Goal: Use online tool/utility: Utilize a website feature to perform a specific function

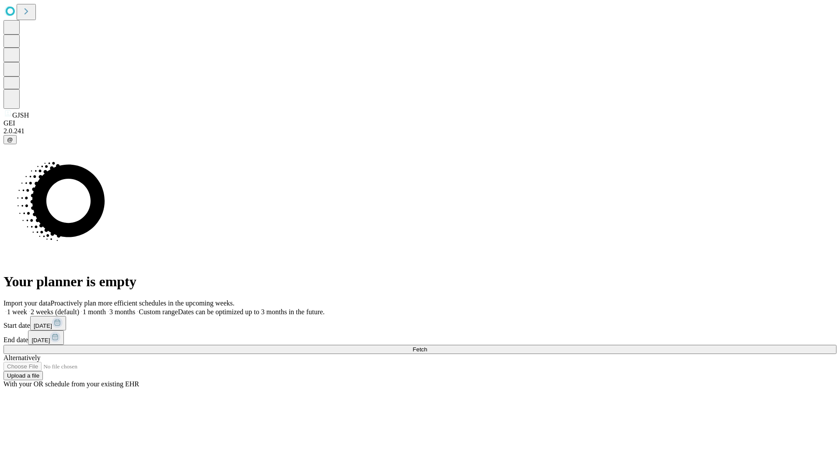
click at [427, 346] on span "Fetch" at bounding box center [420, 349] width 14 height 7
